Goal: Book appointment/travel/reservation

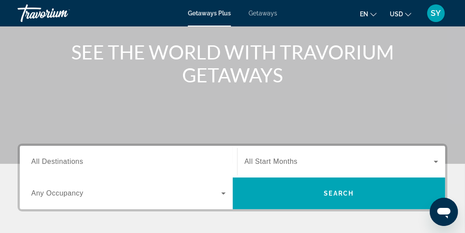
scroll to position [150, 0]
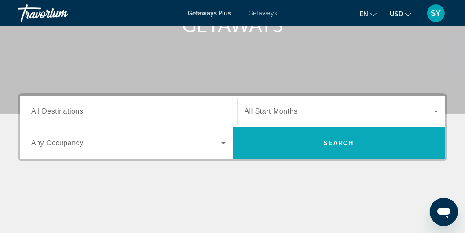
click at [333, 139] on span "Search" at bounding box center [339, 142] width 30 height 7
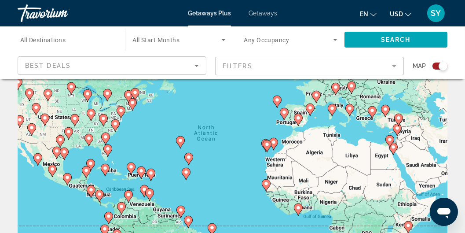
scroll to position [75, 0]
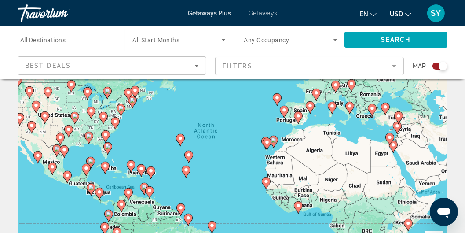
click at [53, 40] on span "All Destinations" at bounding box center [42, 39] width 45 height 7
click at [53, 40] on input "Destination All Destinations" at bounding box center [66, 40] width 93 height 11
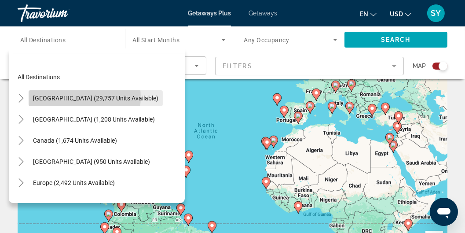
click at [82, 97] on span "[GEOGRAPHIC_DATA] (29,757 units available)" at bounding box center [95, 98] width 125 height 7
type input "**********"
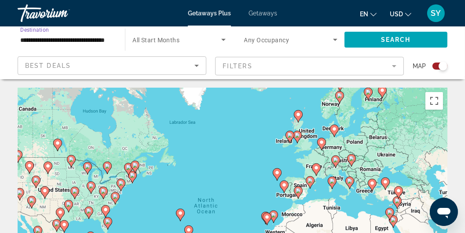
scroll to position [0, 0]
click at [171, 37] on span "All Start Months" at bounding box center [155, 39] width 47 height 7
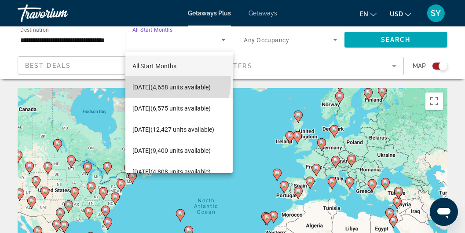
click at [168, 82] on span "[DATE] (4,658 units available)" at bounding box center [171, 87] width 78 height 11
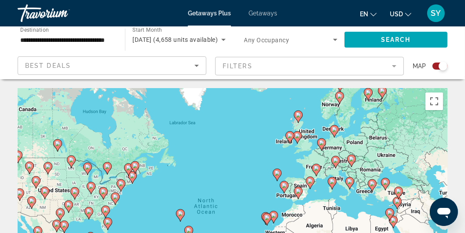
click at [282, 41] on span "Any Occupancy" at bounding box center [266, 39] width 45 height 7
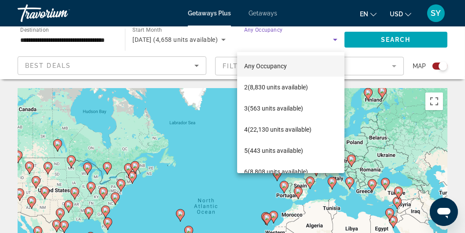
click at [304, 29] on div at bounding box center [232, 116] width 465 height 233
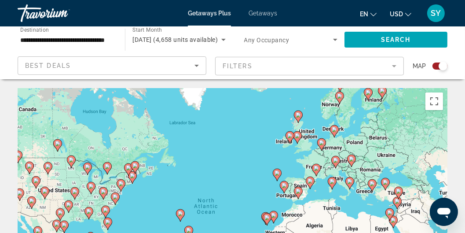
click at [334, 38] on icon "Search widget" at bounding box center [335, 39] width 11 height 11
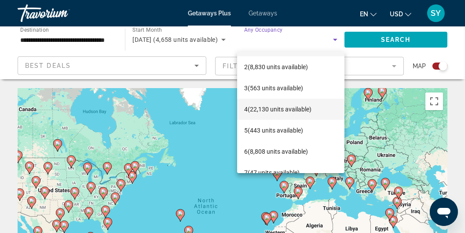
scroll to position [75, 0]
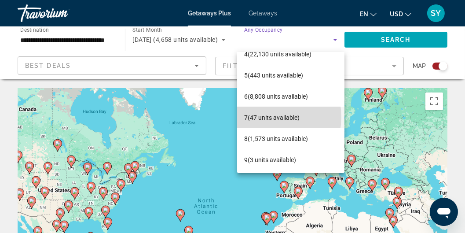
click at [270, 116] on span "7 (47 units available)" at bounding box center [271, 117] width 55 height 11
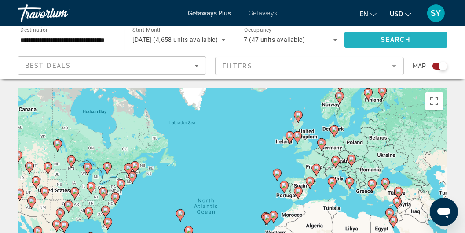
click at [395, 35] on span "Search widget" at bounding box center [395, 39] width 103 height 21
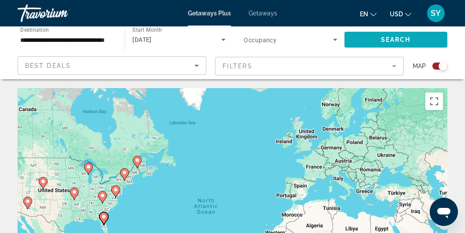
click at [390, 40] on span "Search" at bounding box center [396, 39] width 30 height 7
click at [238, 65] on mat-form-field "Filters" at bounding box center [309, 66] width 189 height 18
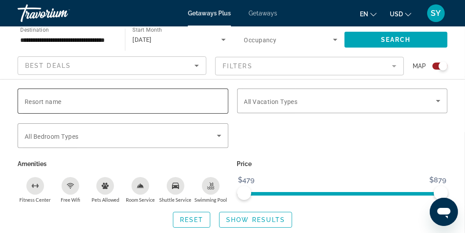
click at [92, 96] on input "Resort name" at bounding box center [123, 101] width 196 height 11
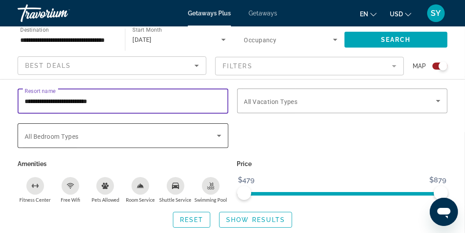
type input "**********"
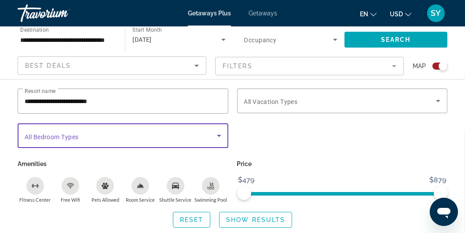
click at [105, 132] on span "Search widget" at bounding box center [121, 135] width 192 height 11
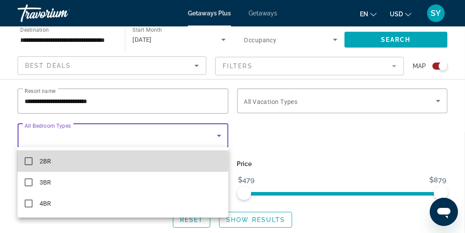
drag, startPoint x: 51, startPoint y: 160, endPoint x: 60, endPoint y: 160, distance: 8.4
click at [52, 160] on mat-option "2BR" at bounding box center [123, 160] width 211 height 21
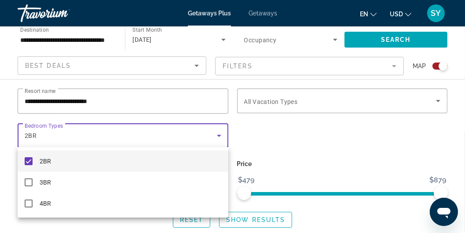
click at [284, 101] on div at bounding box center [232, 116] width 465 height 233
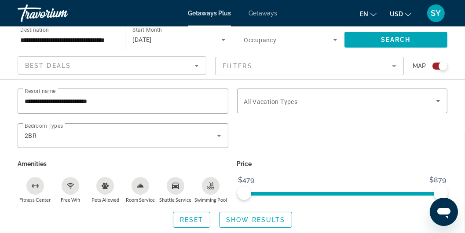
click at [284, 101] on span "All Vacation Types" at bounding box center [271, 101] width 54 height 7
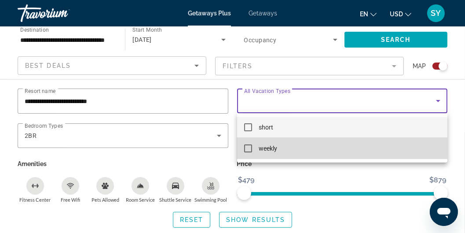
click at [262, 145] on span "weekly" at bounding box center [268, 148] width 18 height 11
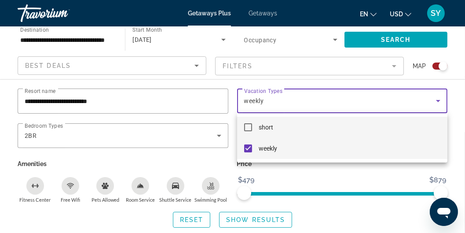
scroll to position [100, 0]
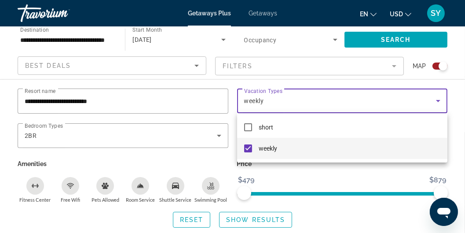
click at [459, 167] on div at bounding box center [232, 116] width 465 height 233
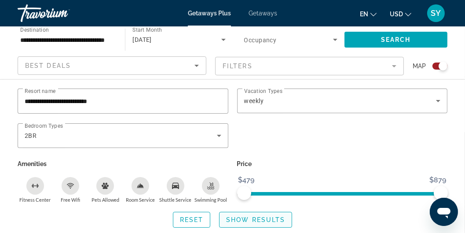
scroll to position [176, 0]
click at [250, 216] on span "Show Results" at bounding box center [255, 219] width 59 height 7
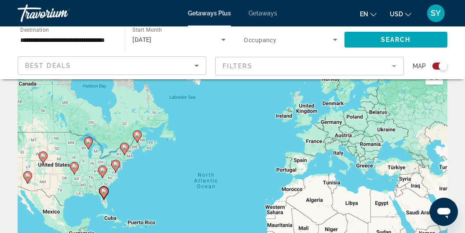
scroll to position [25, 0]
click at [102, 188] on icon "Main content" at bounding box center [103, 192] width 8 height 11
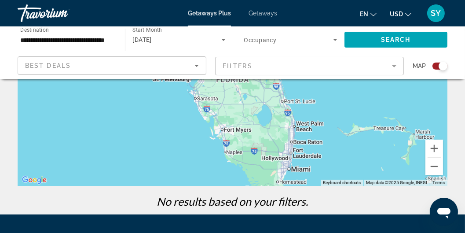
scroll to position [176, 0]
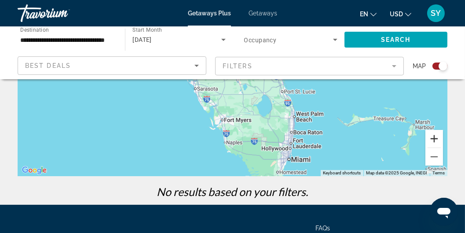
click at [437, 139] on button "Zoom in" at bounding box center [434, 139] width 18 height 18
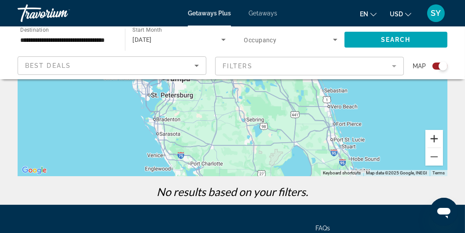
click at [437, 139] on button "Zoom in" at bounding box center [434, 139] width 18 height 18
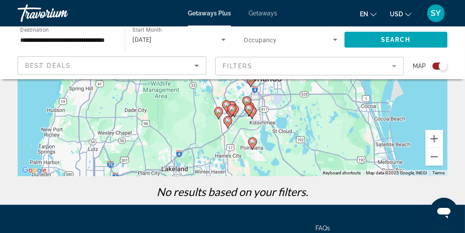
drag, startPoint x: 315, startPoint y: 103, endPoint x: 313, endPoint y: 183, distance: 79.6
click at [313, 183] on div "To navigate the map with touch gestures double-tap and hold your finger on the …" at bounding box center [232, 58] width 465 height 292
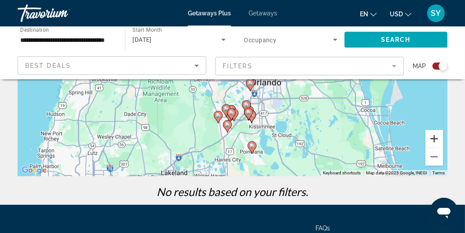
click at [431, 137] on button "Zoom in" at bounding box center [434, 139] width 18 height 18
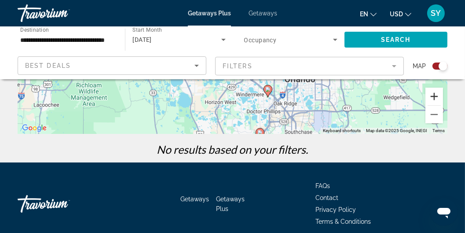
scroll to position [226, 0]
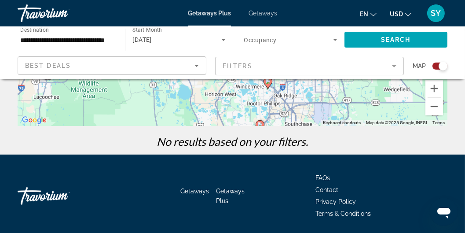
click at [339, 128] on div "To navigate the map with touch gestures double-tap and hold your finger on the …" at bounding box center [232, 8] width 465 height 292
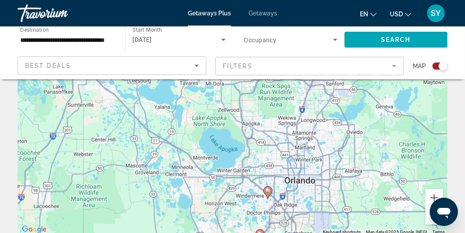
scroll to position [125, 0]
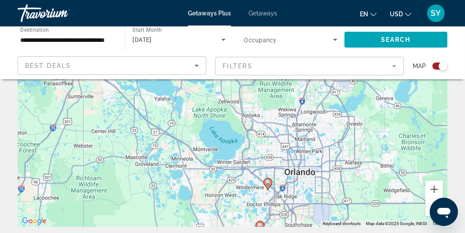
click at [462, 196] on div "To navigate the map with touch gestures double-tap and hold your finger on the …" at bounding box center [232, 109] width 465 height 292
click at [432, 205] on div "Open messaging window" at bounding box center [443, 211] width 26 height 26
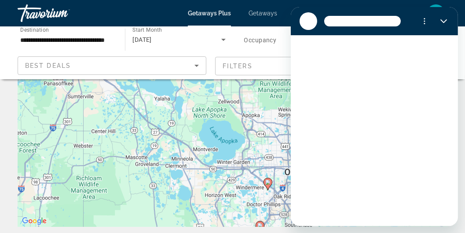
scroll to position [0, 0]
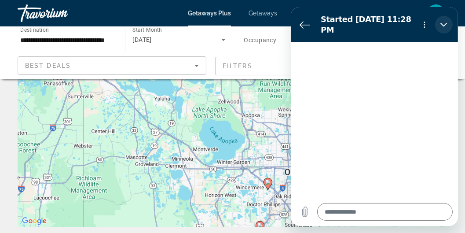
click at [444, 22] on icon "Close" at bounding box center [443, 24] width 7 height 7
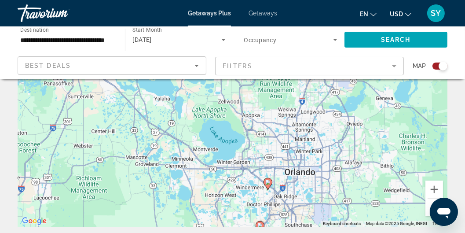
type textarea "*"
click at [433, 196] on button "Zoom in" at bounding box center [434, 189] width 18 height 18
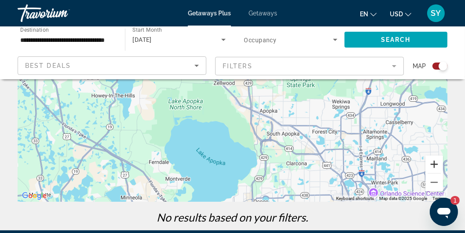
scroll to position [201, 0]
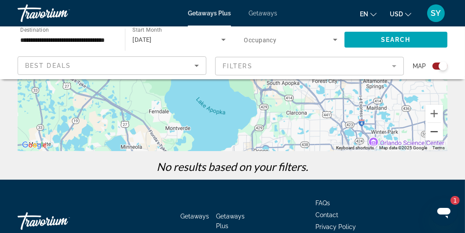
click at [431, 133] on button "Zoom out" at bounding box center [434, 132] width 18 height 18
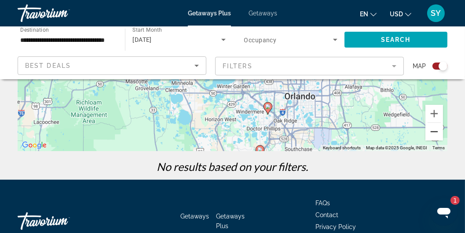
click at [433, 131] on button "Zoom out" at bounding box center [434, 132] width 18 height 18
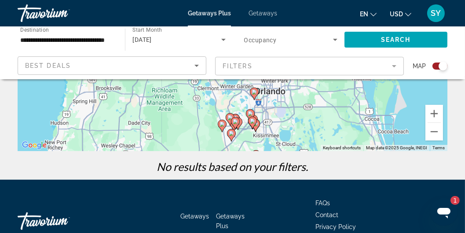
drag, startPoint x: 319, startPoint y: 98, endPoint x: 323, endPoint y: 138, distance: 40.6
click at [323, 138] on div "To activate drag with keyboard, press Alt + Enter. Once in keyboard drag state,…" at bounding box center [232, 19] width 429 height 264
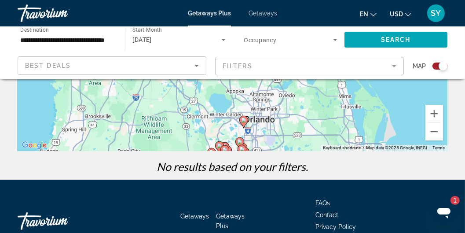
drag, startPoint x: 297, startPoint y: 125, endPoint x: 287, endPoint y: 148, distance: 25.0
click at [287, 148] on div "To activate drag with keyboard, press Alt + Enter. Once in keyboard drag state,…" at bounding box center [232, 19] width 429 height 264
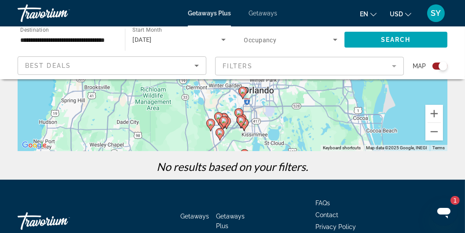
drag, startPoint x: 293, startPoint y: 139, endPoint x: 293, endPoint y: 109, distance: 29.9
click at [293, 109] on div "To activate drag with keyboard, press Alt + Enter. Once in keyboard drag state,…" at bounding box center [232, 19] width 429 height 264
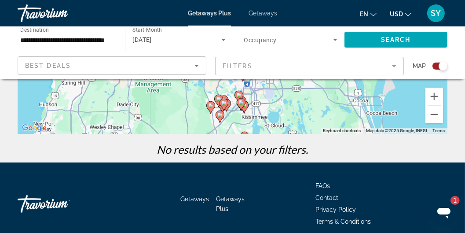
scroll to position [226, 0]
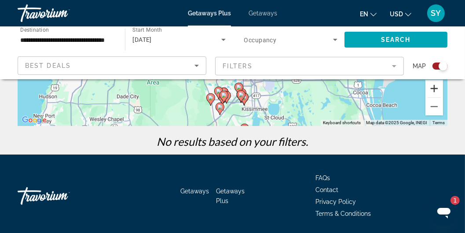
click at [433, 86] on button "Zoom in" at bounding box center [434, 89] width 18 height 18
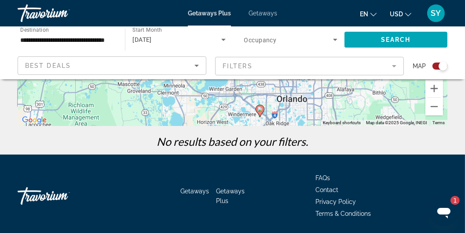
drag, startPoint x: 306, startPoint y: 105, endPoint x: 306, endPoint y: 75, distance: 29.9
click at [314, 67] on div "**********" at bounding box center [232, 52] width 465 height 380
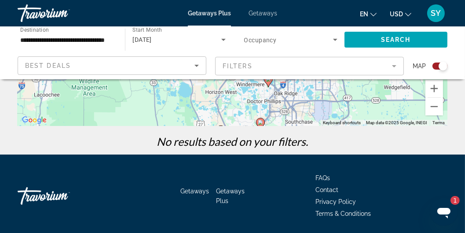
drag, startPoint x: 286, startPoint y: 99, endPoint x: 294, endPoint y: 71, distance: 28.8
click at [294, 71] on div "**********" at bounding box center [232, 52] width 465 height 380
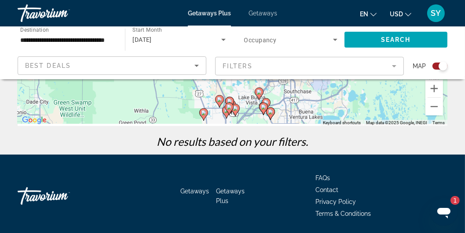
drag, startPoint x: 281, startPoint y: 109, endPoint x: 280, endPoint y: 79, distance: 29.9
click at [280, 79] on div "**********" at bounding box center [232, 52] width 465 height 380
click at [217, 98] on image "Main content" at bounding box center [219, 99] width 5 height 5
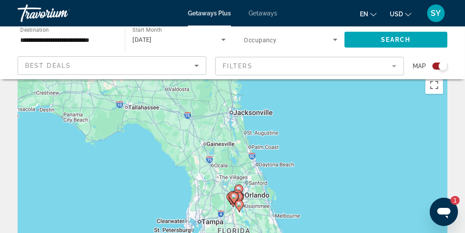
scroll to position [25, 0]
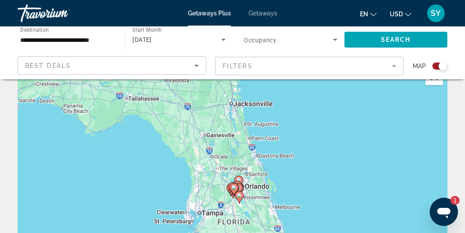
click at [234, 187] on image "Main content" at bounding box center [233, 187] width 5 height 5
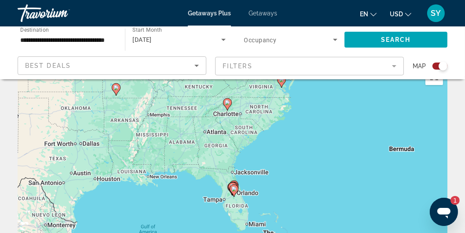
click at [234, 188] on image "Main content" at bounding box center [233, 188] width 5 height 5
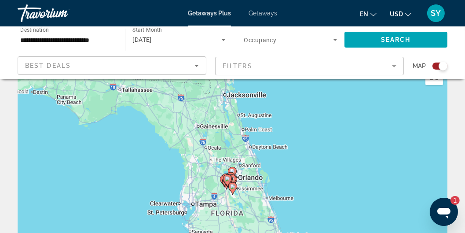
click at [234, 188] on image "Main content" at bounding box center [232, 186] width 5 height 5
type input "**********"
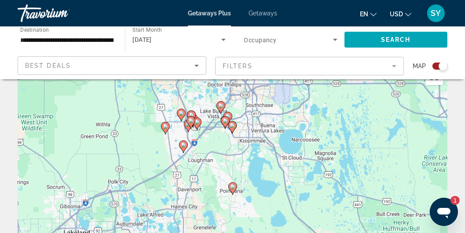
click at [183, 148] on icon "Main content" at bounding box center [183, 146] width 8 height 11
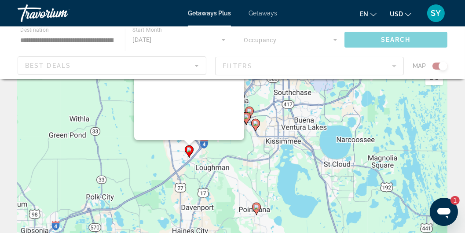
scroll to position [0, 0]
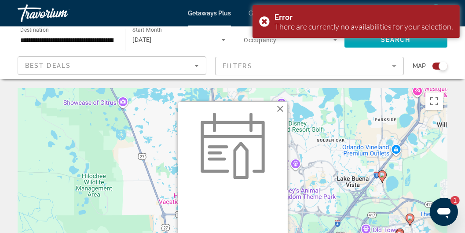
click at [281, 104] on button "Close" at bounding box center [279, 108] width 13 height 13
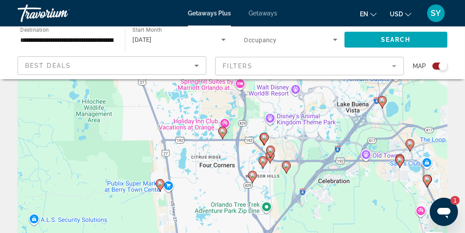
scroll to position [75, 0]
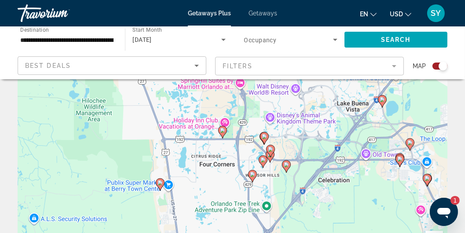
click at [400, 156] on image "Main content" at bounding box center [399, 158] width 5 height 5
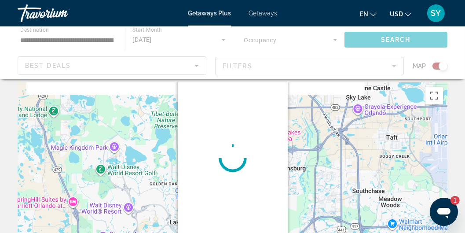
scroll to position [0, 0]
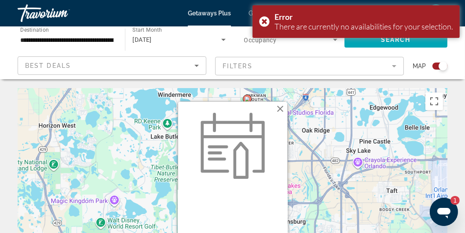
click at [280, 108] on button "Close" at bounding box center [279, 108] width 13 height 13
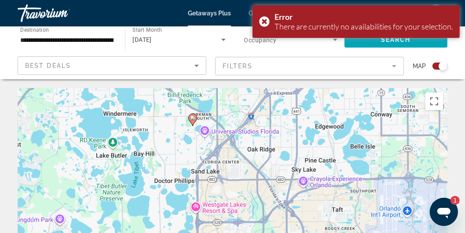
drag, startPoint x: 234, startPoint y: 128, endPoint x: 178, endPoint y: 147, distance: 59.2
click at [178, 147] on div "To activate drag with keyboard, press Alt + Enter. Once in keyboard drag state,…" at bounding box center [232, 220] width 429 height 264
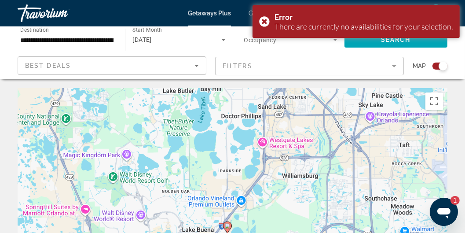
drag, startPoint x: 280, startPoint y: 126, endPoint x: 344, endPoint y: 62, distance: 90.8
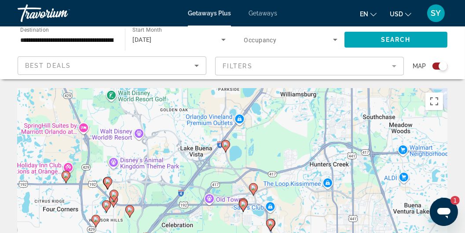
drag, startPoint x: 245, startPoint y: 160, endPoint x: 248, endPoint y: 74, distance: 86.6
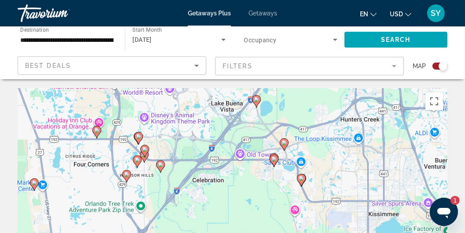
drag, startPoint x: 191, startPoint y: 148, endPoint x: 229, endPoint y: 95, distance: 65.4
click at [229, 95] on div "To activate drag with keyboard, press Alt + Enter. Once in keyboard drag state,…" at bounding box center [232, 220] width 429 height 264
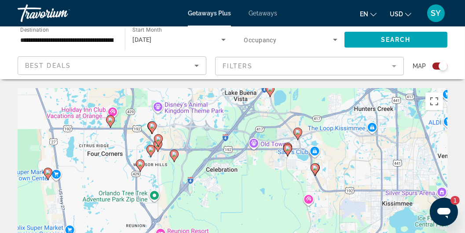
click at [336, 37] on icon "Search widget" at bounding box center [335, 39] width 11 height 11
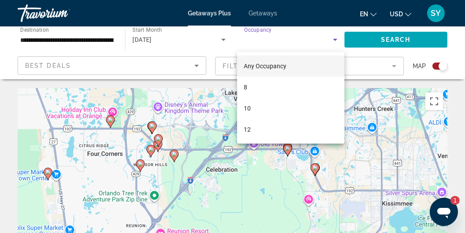
click at [262, 64] on span "Any Occupancy" at bounding box center [265, 65] width 43 height 7
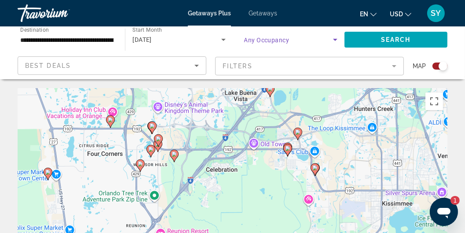
click at [333, 38] on icon "Search widget" at bounding box center [335, 39] width 11 height 11
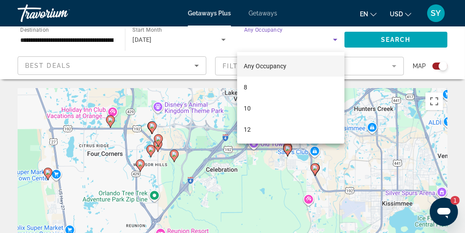
click at [335, 40] on div at bounding box center [232, 116] width 465 height 233
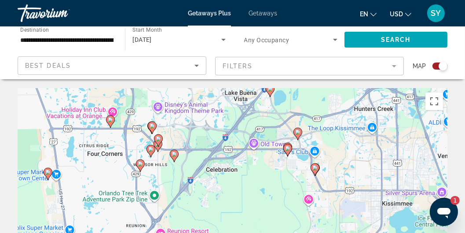
click at [165, 65] on div "Best Deals" at bounding box center [109, 65] width 169 height 11
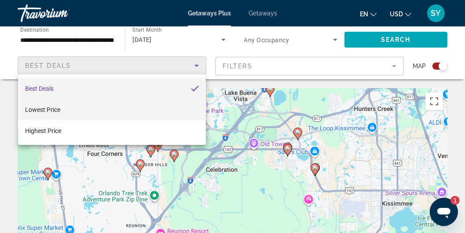
click at [42, 107] on span "Lowest Price" at bounding box center [42, 109] width 35 height 7
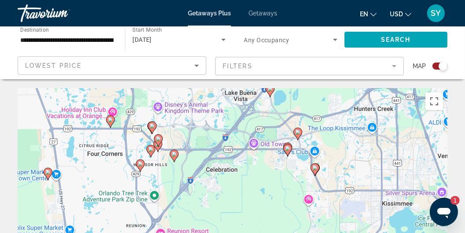
click at [266, 65] on mat-form-field "Filters" at bounding box center [309, 66] width 189 height 18
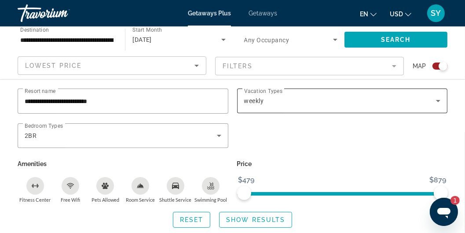
click at [259, 100] on span "weekly" at bounding box center [254, 100] width 20 height 7
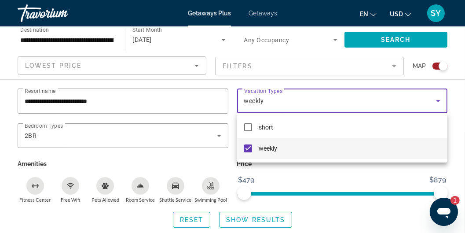
click at [269, 147] on span "weekly" at bounding box center [268, 148] width 18 height 11
click at [409, 41] on div at bounding box center [232, 116] width 465 height 233
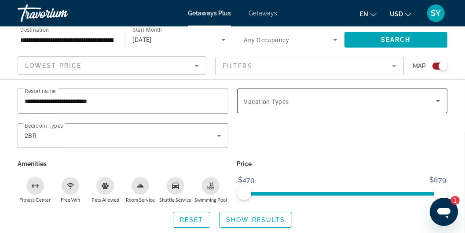
click at [436, 99] on icon "Search widget" at bounding box center [438, 100] width 11 height 11
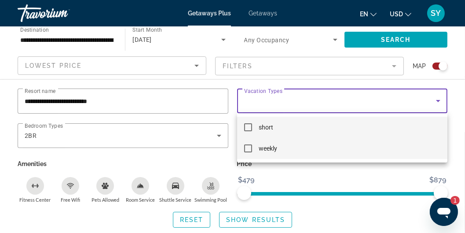
click at [250, 148] on mat-pseudo-checkbox at bounding box center [248, 148] width 8 height 8
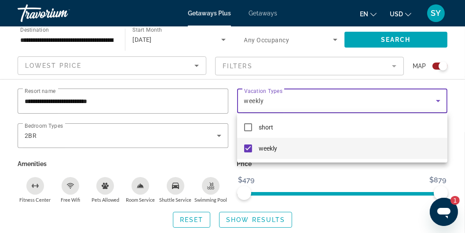
click at [386, 40] on div at bounding box center [232, 116] width 465 height 233
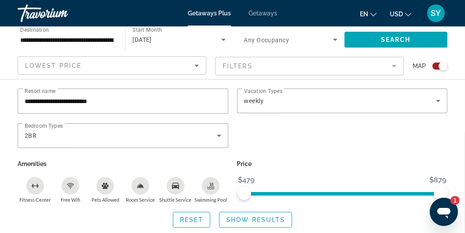
scroll to position [150, 0]
click at [266, 218] on span "Show Results" at bounding box center [255, 219] width 59 height 7
drag, startPoint x: 359, startPoint y: 223, endPoint x: 365, endPoint y: 196, distance: 27.5
click at [365, 196] on div "**********" at bounding box center [232, 157] width 465 height 139
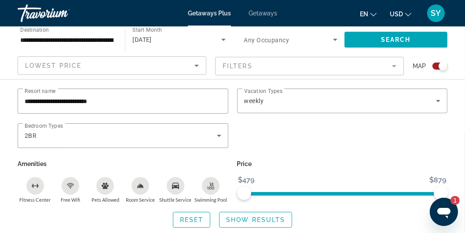
scroll to position [79, 0]
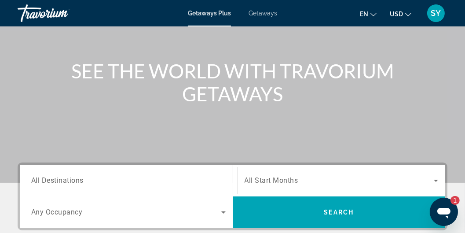
scroll to position [150, 0]
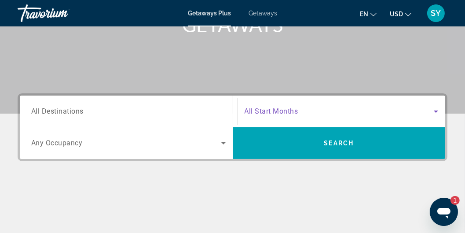
click at [436, 109] on icon "Search widget" at bounding box center [435, 111] width 11 height 11
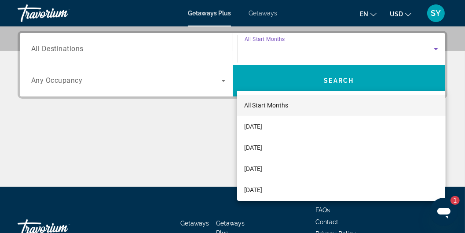
scroll to position [214, 0]
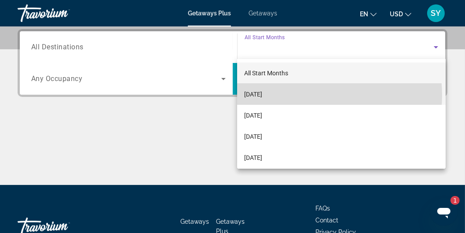
click at [305, 95] on mat-option "[DATE]" at bounding box center [341, 94] width 208 height 21
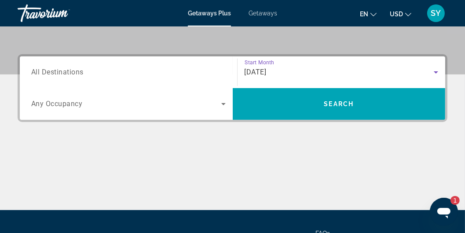
click at [50, 71] on span "All Destinations" at bounding box center [57, 72] width 52 height 8
click at [50, 71] on input "Destination All Destinations" at bounding box center [128, 72] width 194 height 11
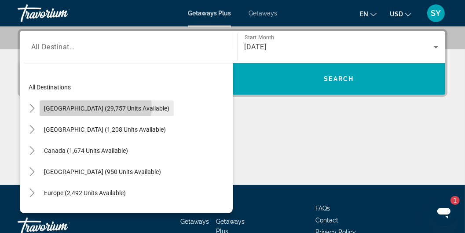
click at [80, 106] on span "[GEOGRAPHIC_DATA] (29,757 units available)" at bounding box center [106, 108] width 125 height 7
type input "**********"
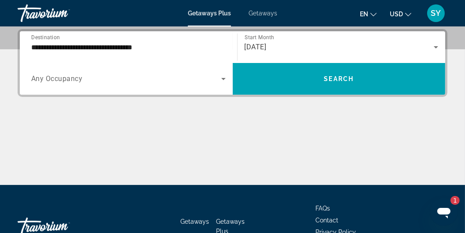
click at [75, 76] on span "Any Occupancy" at bounding box center [56, 79] width 51 height 8
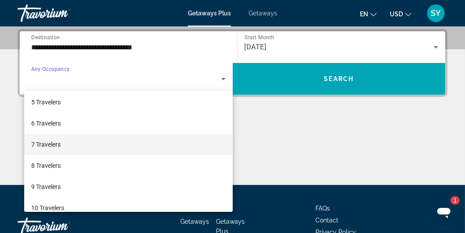
scroll to position [97, 0]
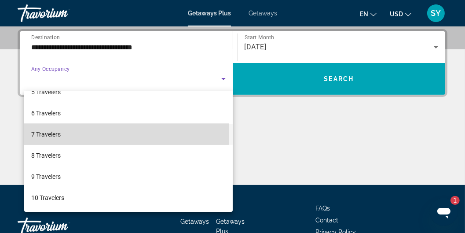
click at [44, 131] on span "7 Travelers" at bounding box center [45, 134] width 29 height 11
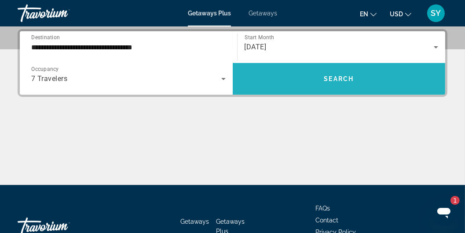
click at [335, 77] on span "Search" at bounding box center [339, 78] width 30 height 7
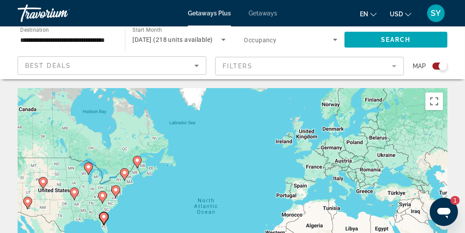
scroll to position [50, 0]
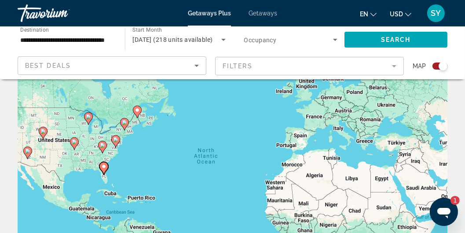
click at [102, 166] on image "Main content" at bounding box center [103, 166] width 5 height 5
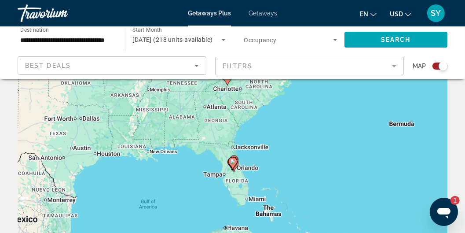
click at [236, 166] on gmp-advanced-marker "Main content" at bounding box center [232, 162] width 9 height 13
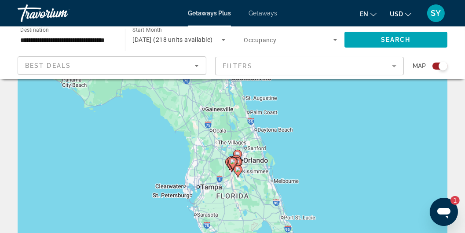
click at [240, 164] on gmp-advanced-marker "Main content" at bounding box center [237, 170] width 9 height 13
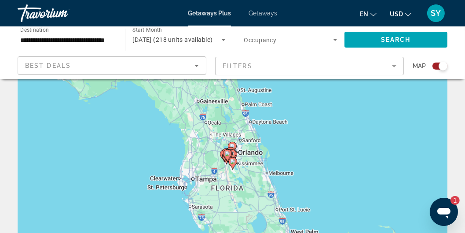
type input "**********"
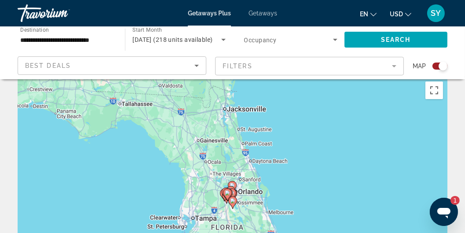
scroll to position [0, 0]
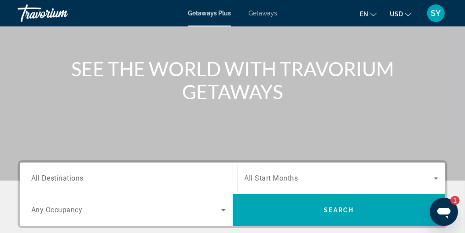
scroll to position [22, 0]
